Goal: Find specific page/section

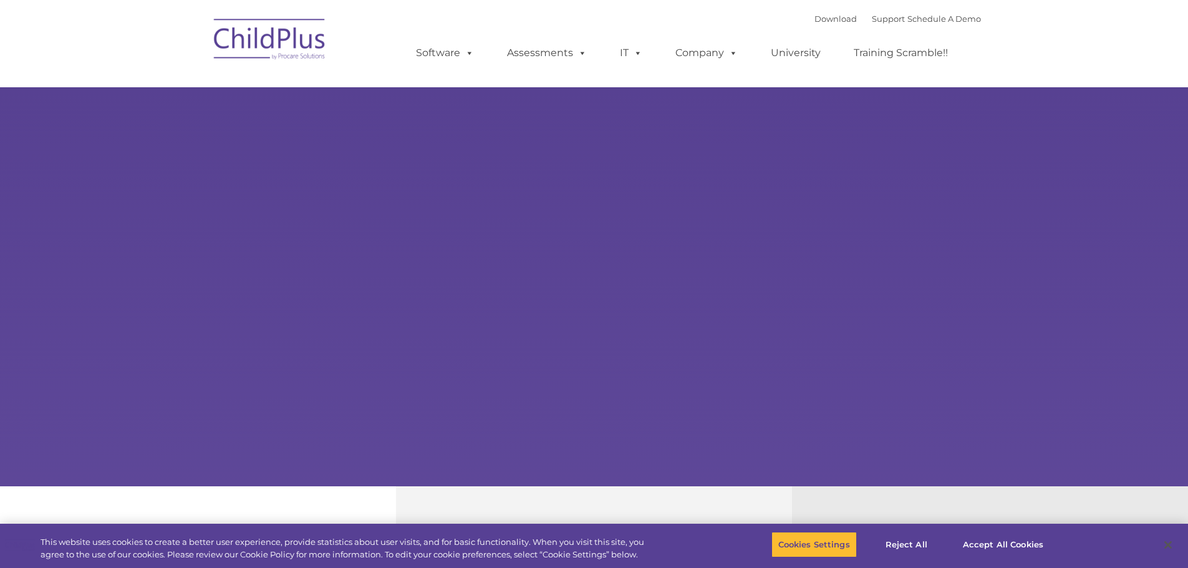
type input ""
select select "MEDIUM"
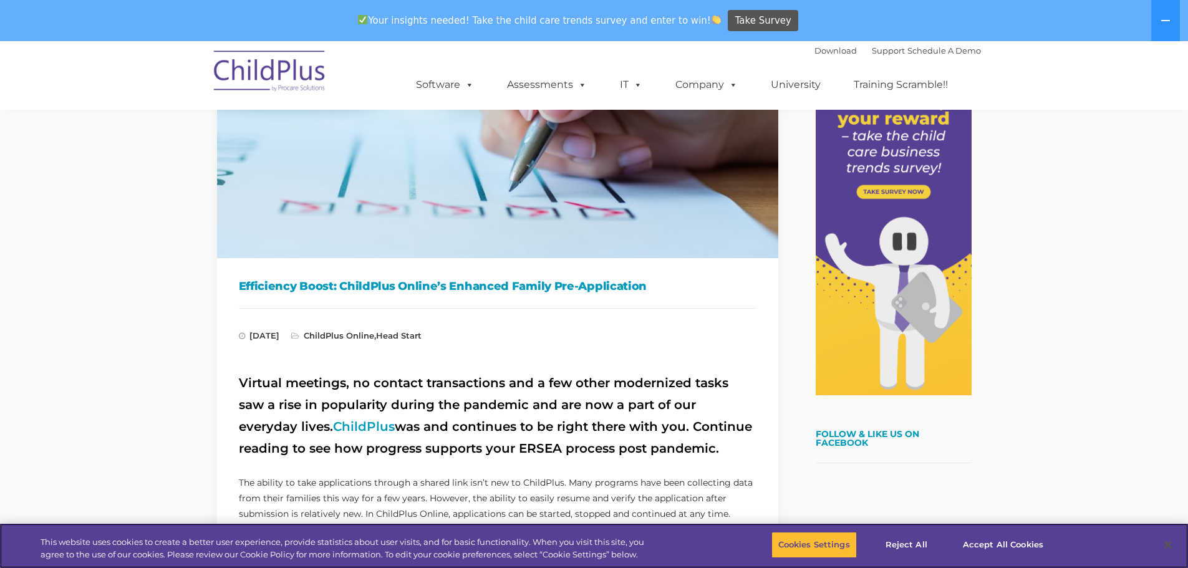
scroll to position [187, 0]
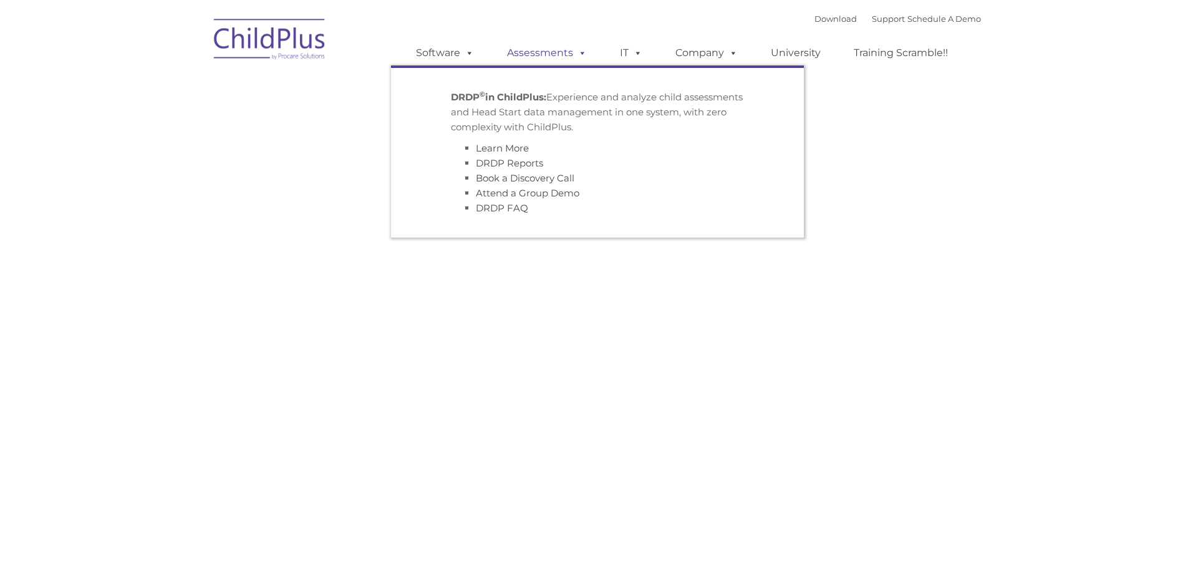
type input ""
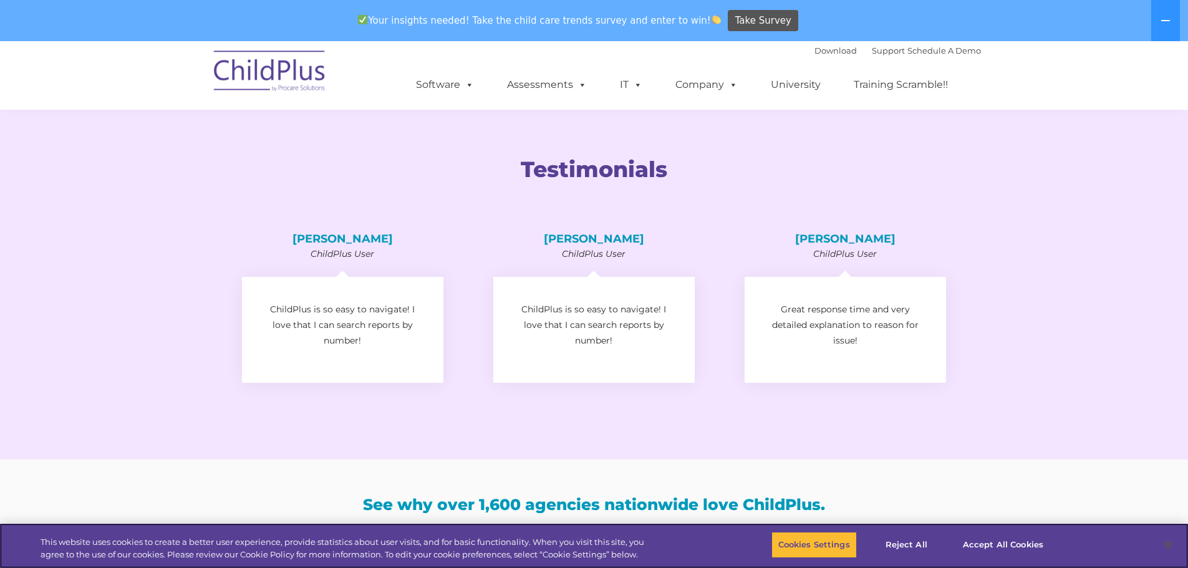
scroll to position [1379, 0]
